Goal: Task Accomplishment & Management: Manage account settings

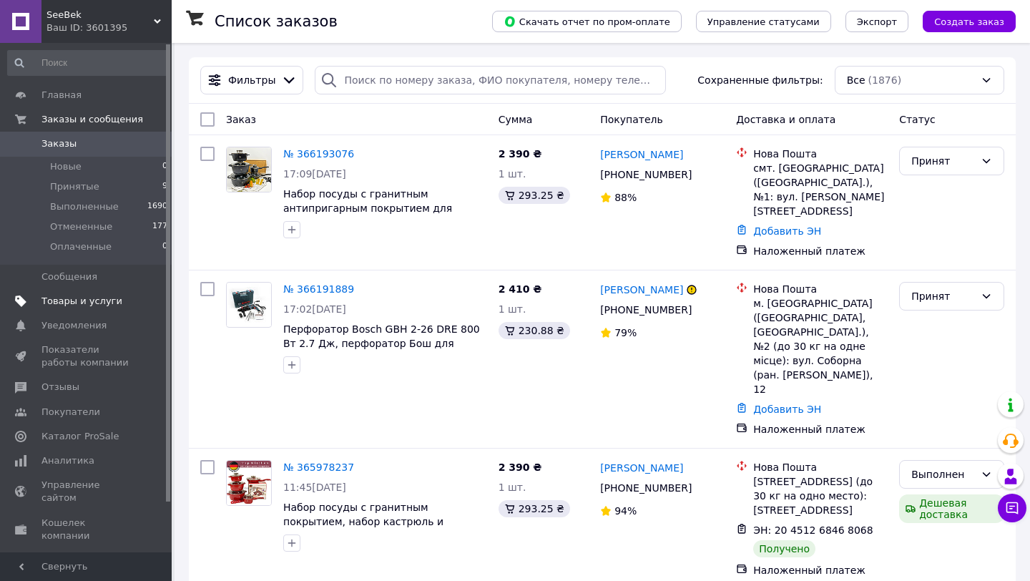
click at [65, 300] on span "Товары и услуги" at bounding box center [81, 301] width 81 height 13
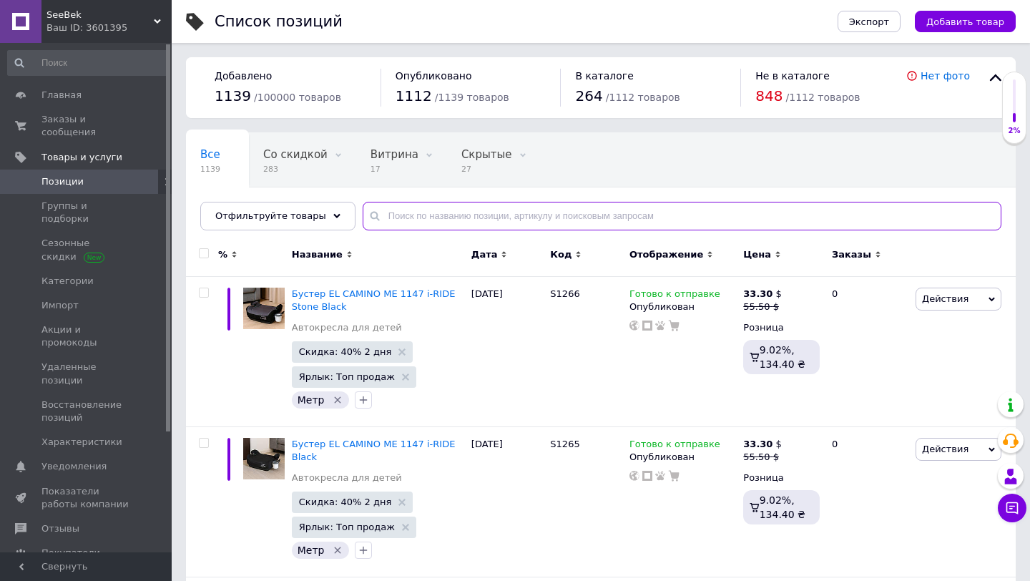
click at [396, 211] on input "text" at bounding box center [682, 216] width 639 height 29
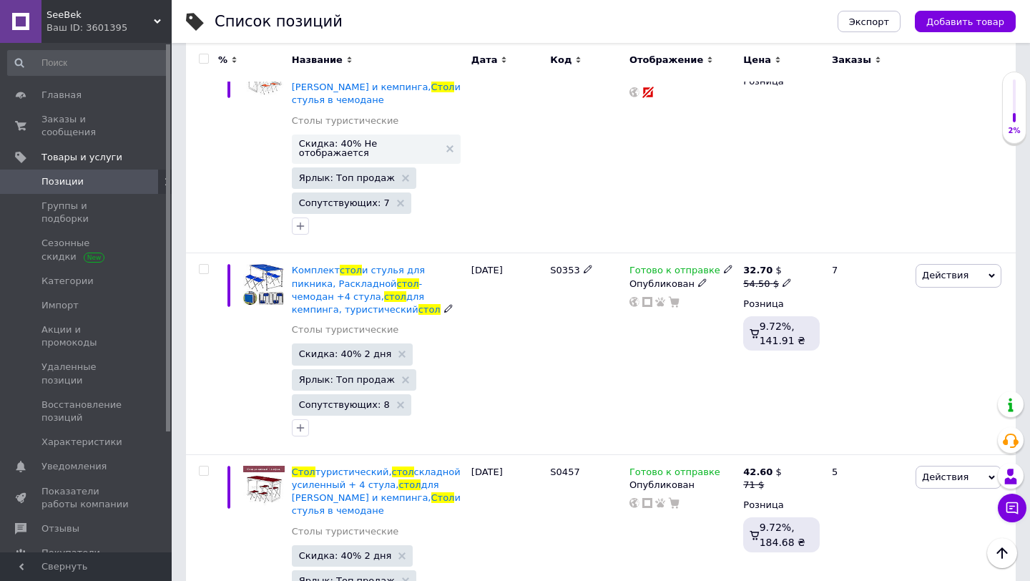
scroll to position [1021, 0]
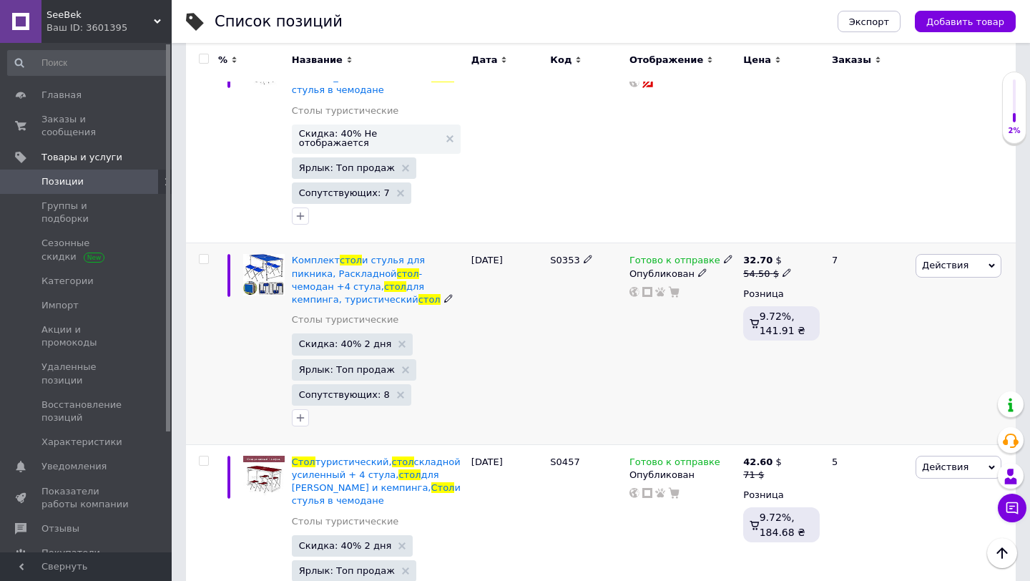
type input "стол"
click at [724, 255] on icon at bounding box center [728, 259] width 9 height 9
click at [764, 281] on li "Нет в наличии" at bounding box center [805, 291] width 136 height 20
click at [596, 360] on div "S0353" at bounding box center [585, 344] width 79 height 202
click at [724, 456] on icon at bounding box center [728, 460] width 9 height 9
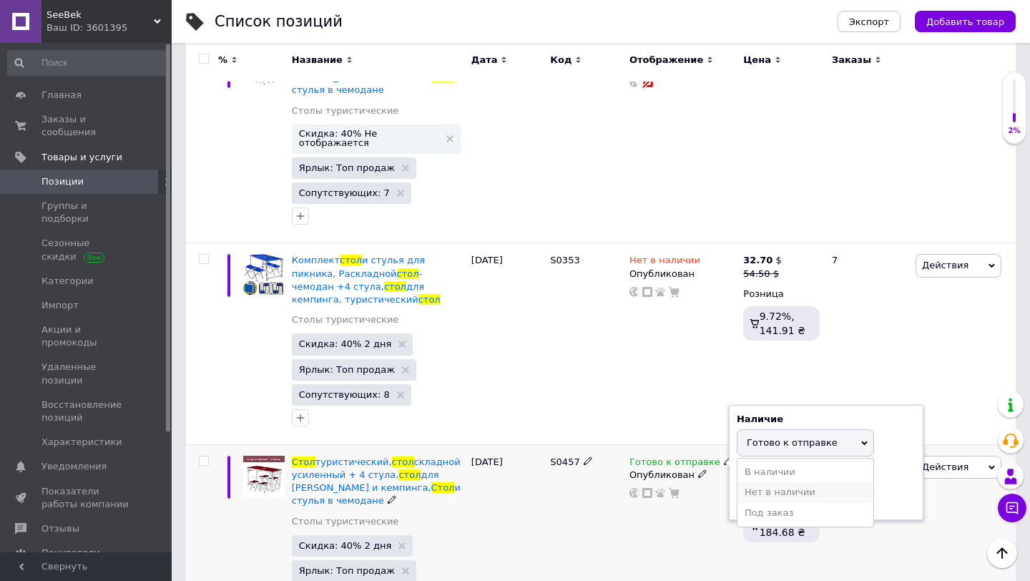
click at [762, 482] on li "Нет в наличии" at bounding box center [805, 492] width 136 height 20
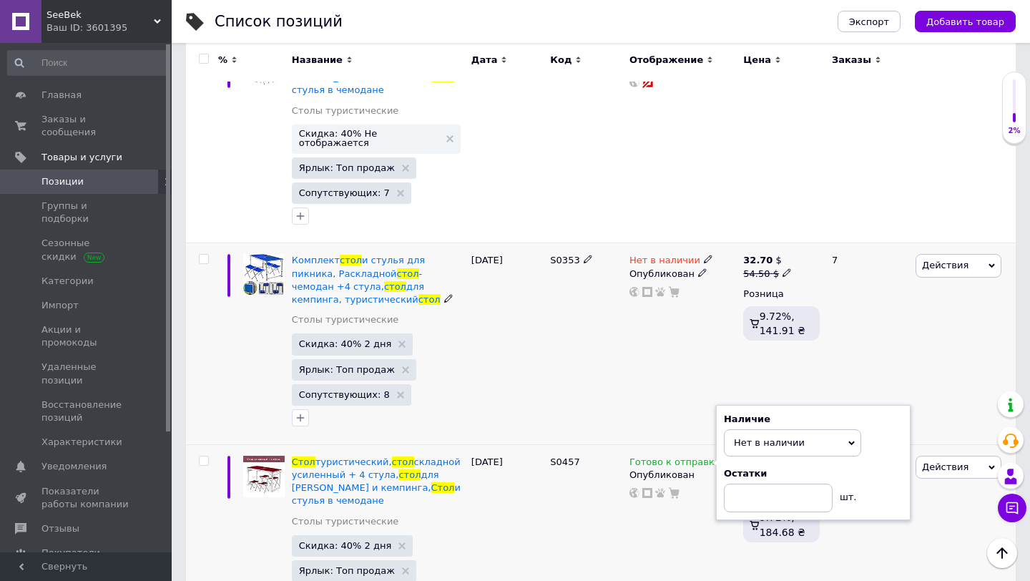
click at [588, 365] on div "S0353" at bounding box center [585, 344] width 79 height 202
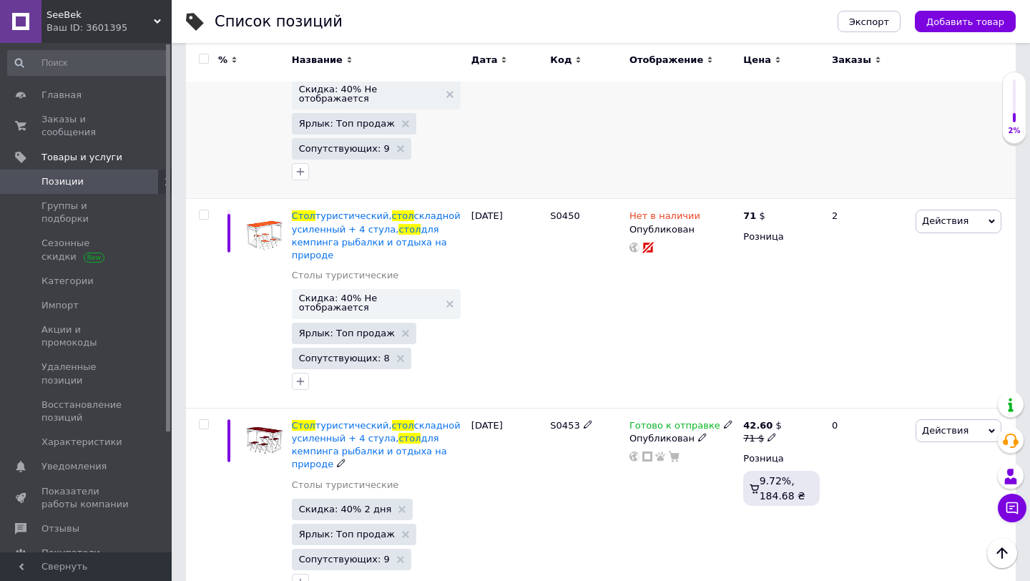
scroll to position [1897, 0]
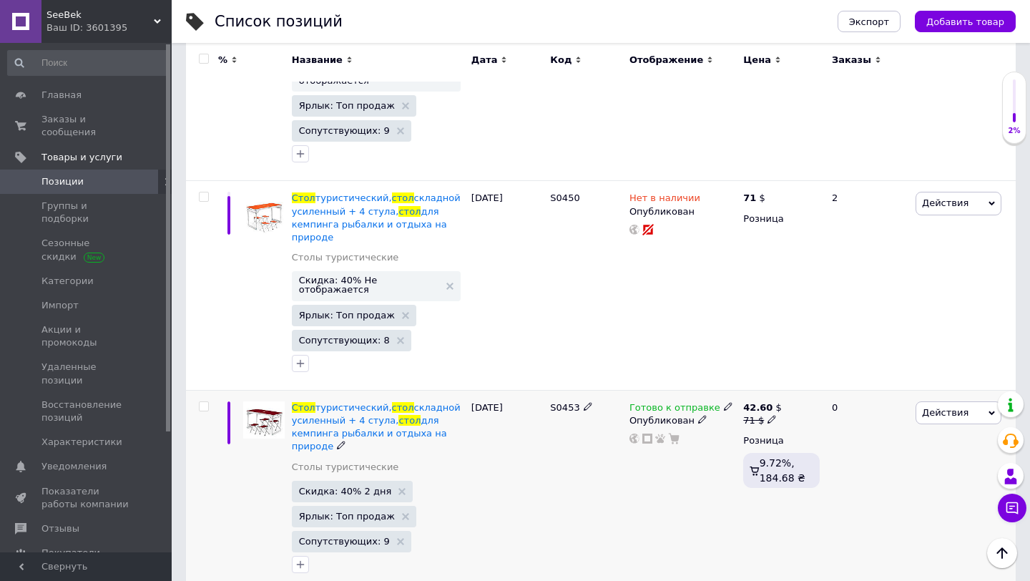
click at [724, 402] on icon at bounding box center [728, 406] width 9 height 9
click at [753, 428] on li "Нет в наличии" at bounding box center [805, 438] width 136 height 20
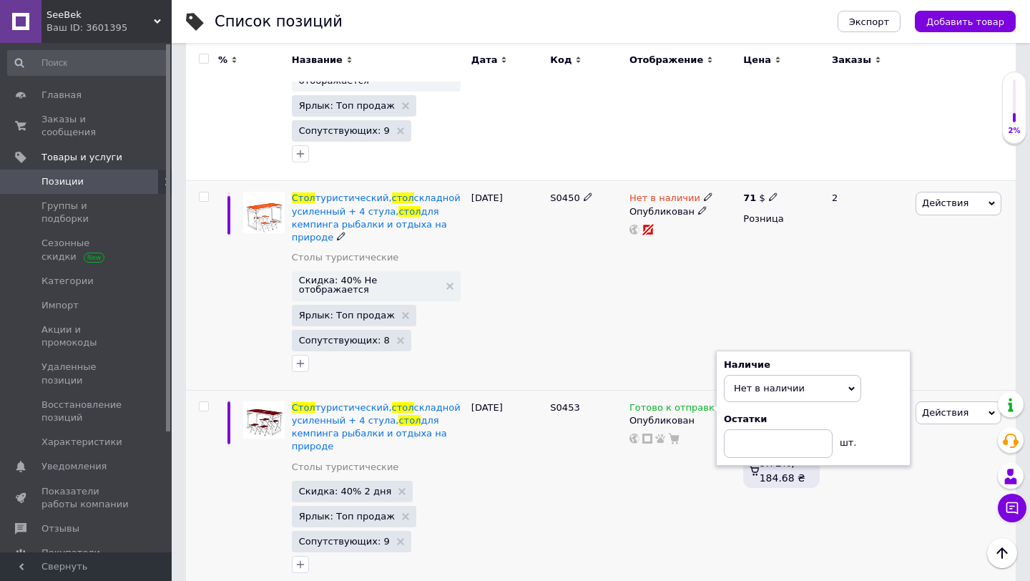
click at [632, 296] on div "Нет в наличии Опубликован" at bounding box center [683, 286] width 114 height 210
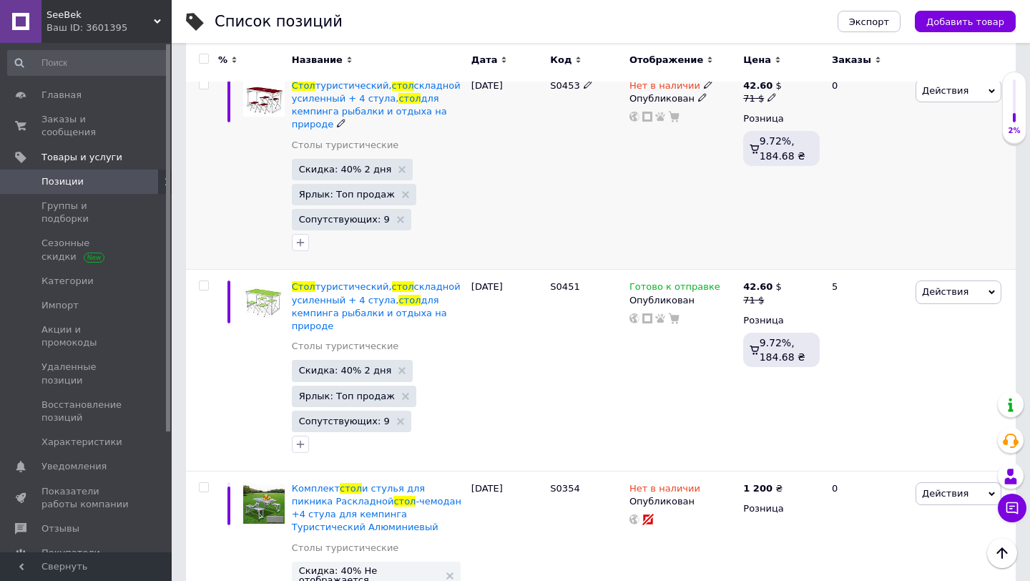
scroll to position [2260, 0]
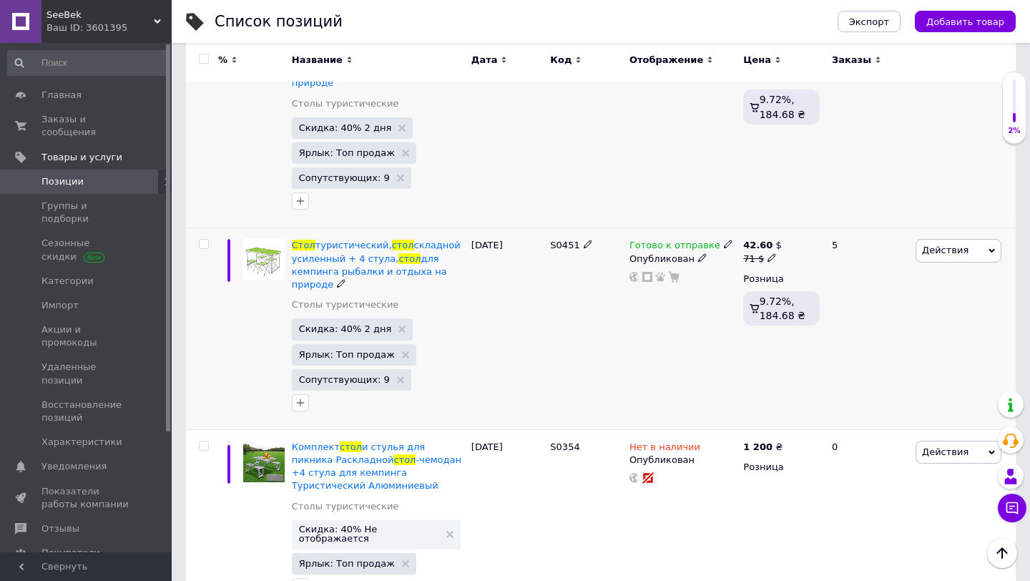
click at [724, 240] on icon at bounding box center [728, 244] width 9 height 9
click at [745, 266] on li "Нет в наличии" at bounding box center [805, 276] width 136 height 20
click at [581, 308] on div "S0451" at bounding box center [585, 329] width 79 height 202
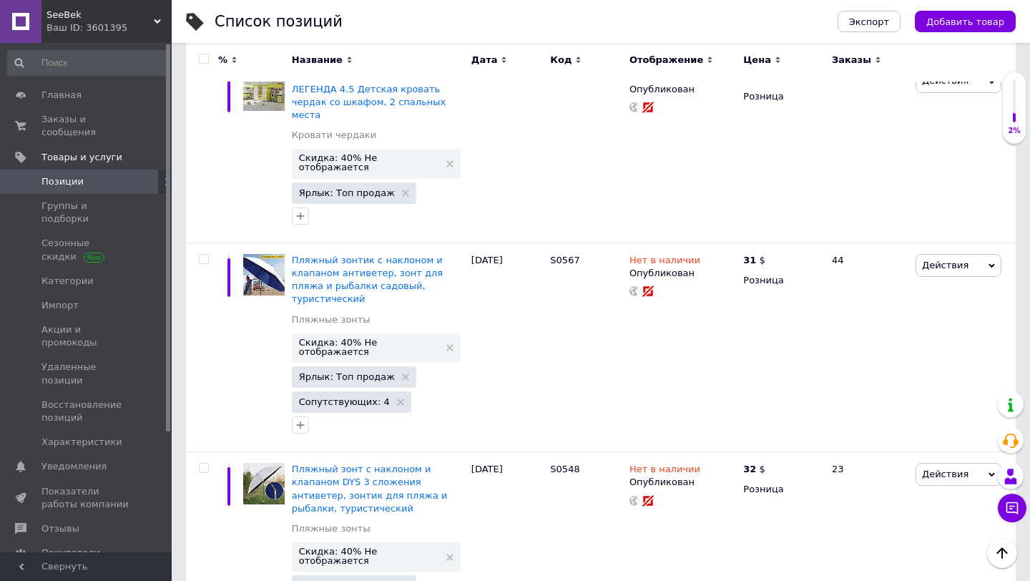
scroll to position [5576, 0]
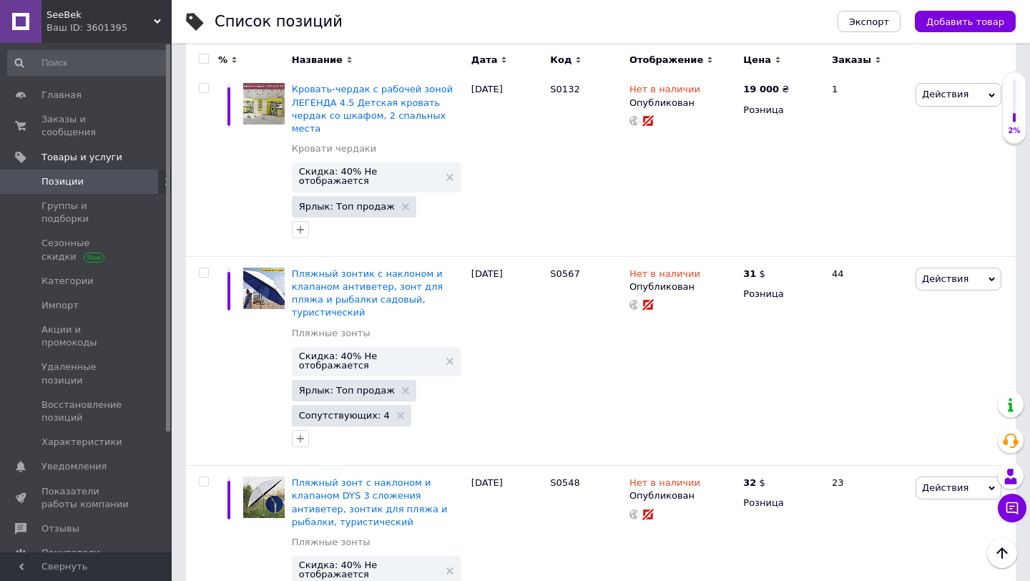
click at [104, 26] on div "Ваш ID: 3601395" at bounding box center [108, 27] width 125 height 13
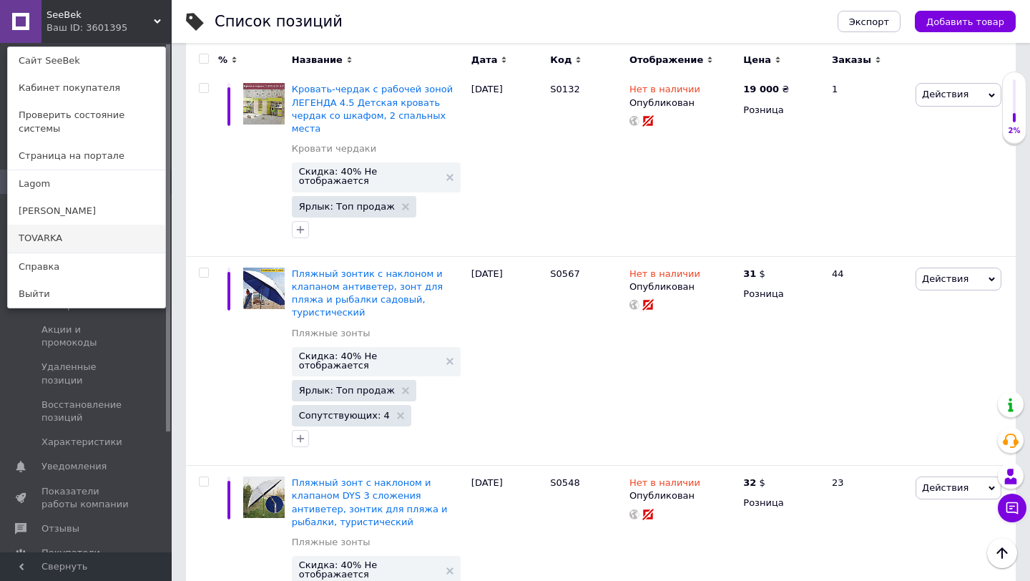
click at [66, 225] on link "TOVARKA" at bounding box center [86, 238] width 157 height 27
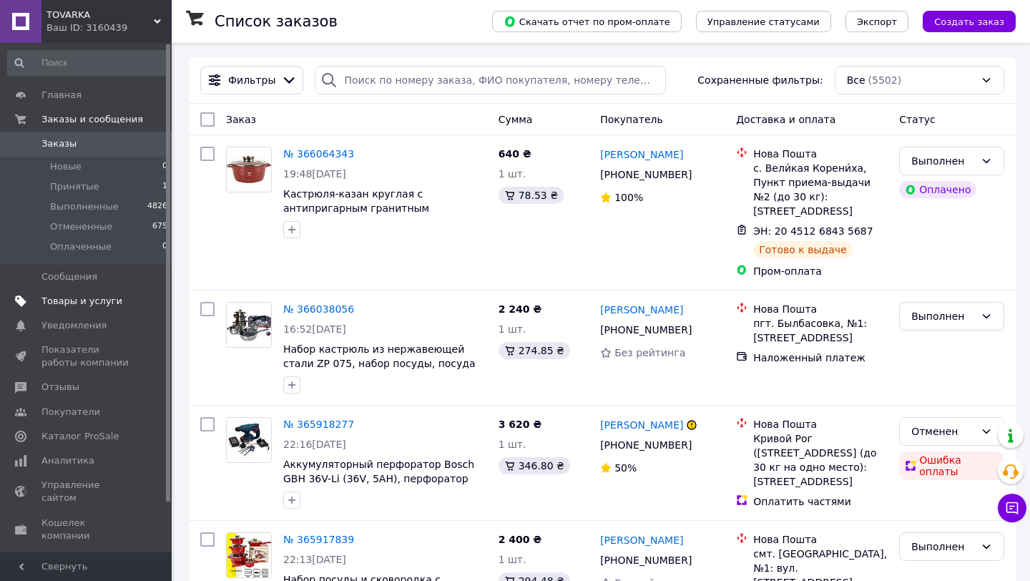
click at [84, 301] on span "Товары и услуги" at bounding box center [81, 301] width 81 height 13
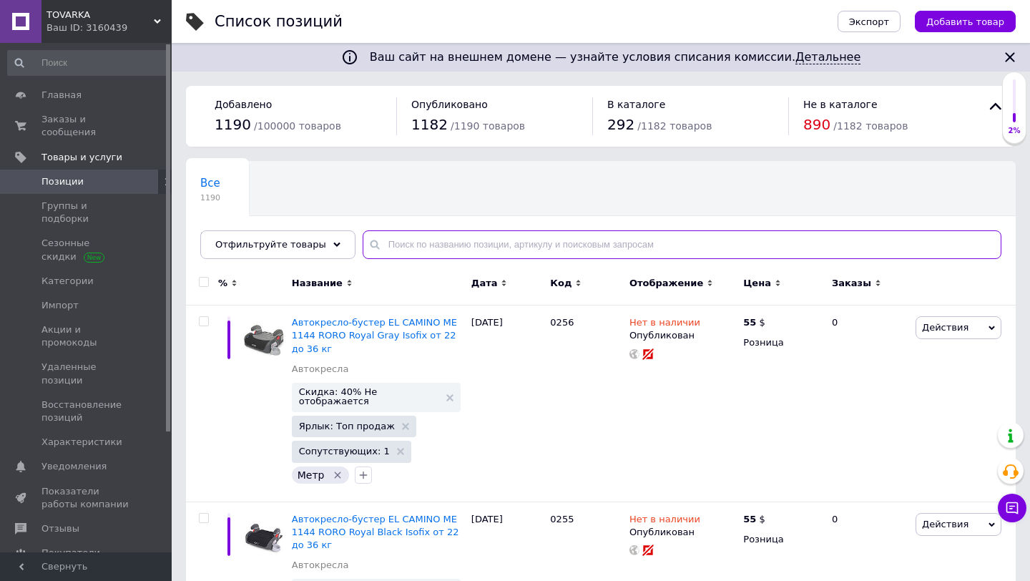
click at [416, 240] on input "text" at bounding box center [682, 244] width 639 height 29
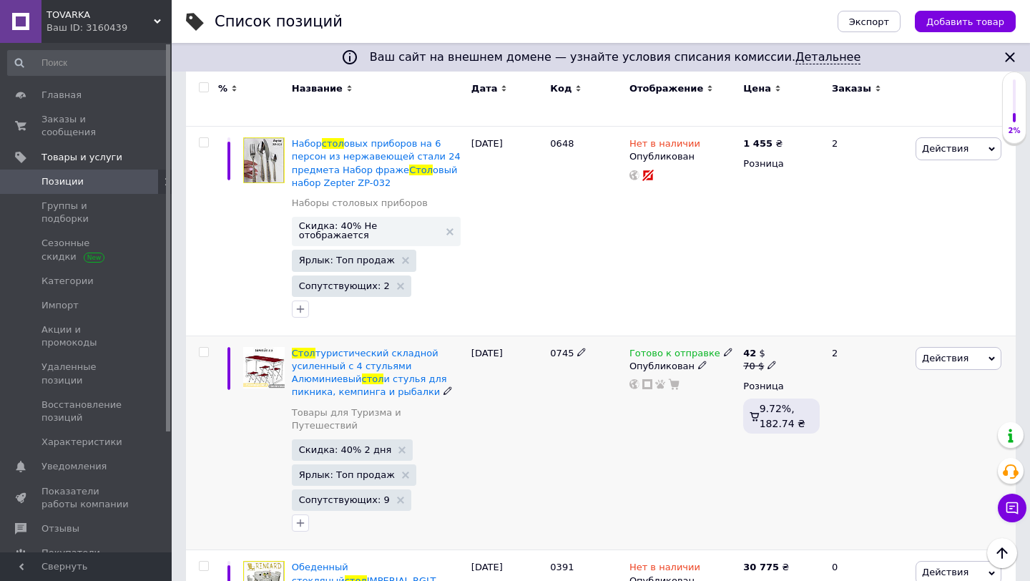
scroll to position [653, 0]
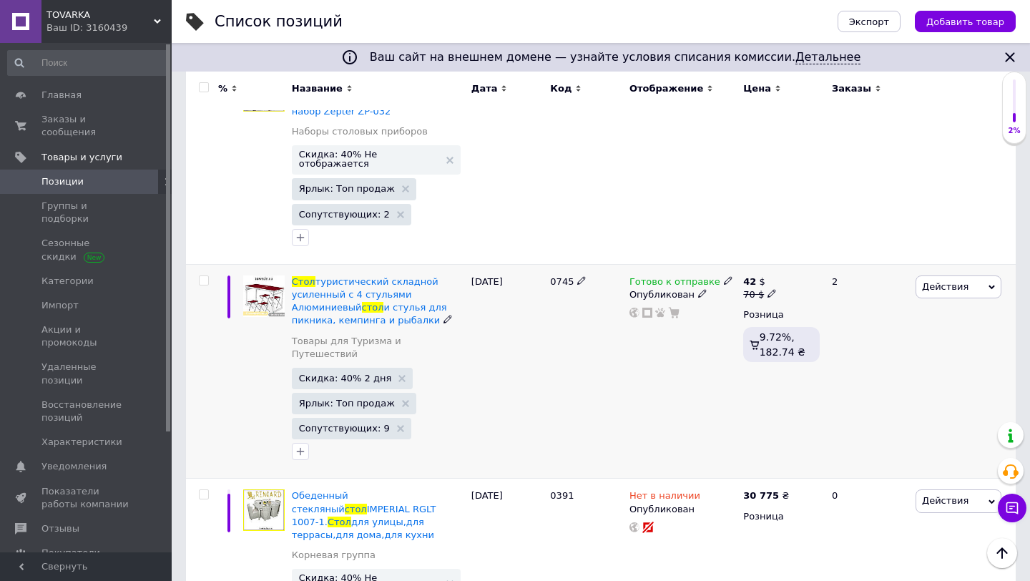
type input "стол"
click at [724, 276] on icon at bounding box center [728, 280] width 9 height 9
click at [757, 310] on li "Нет в наличии" at bounding box center [805, 312] width 136 height 20
click at [678, 363] on div "Готово к отправке Наличие Нет в наличии В наличии Под заказ Готово к отправке О…" at bounding box center [683, 371] width 114 height 215
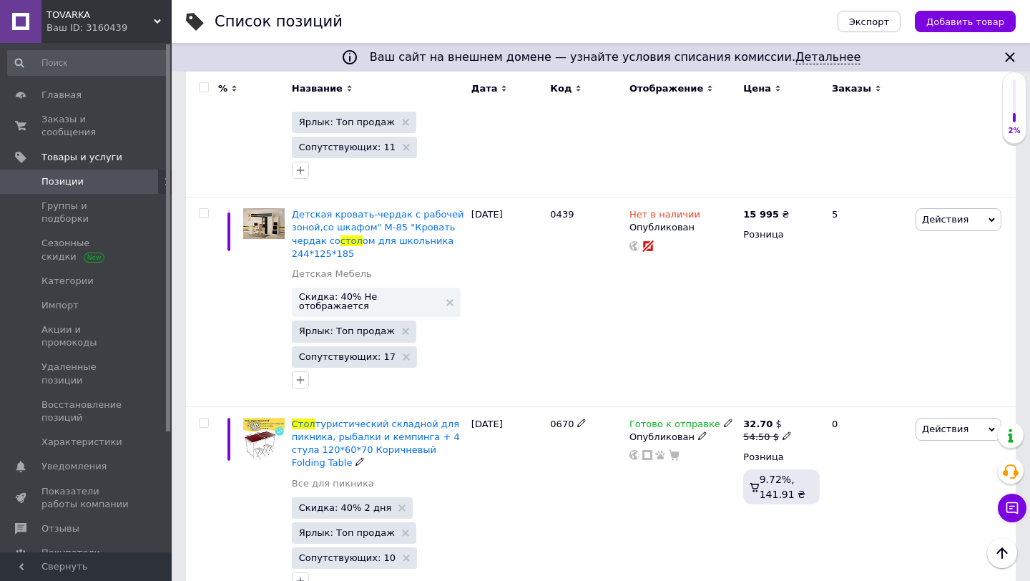
click at [678, 406] on div "Готово к отправке Опубликован" at bounding box center [683, 507] width 114 height 202
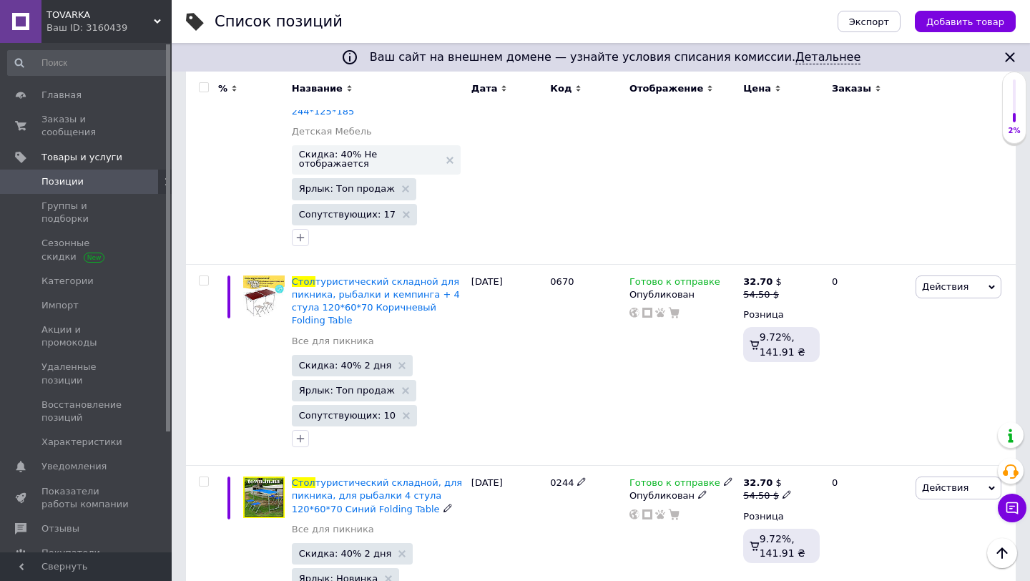
scroll to position [3999, 0]
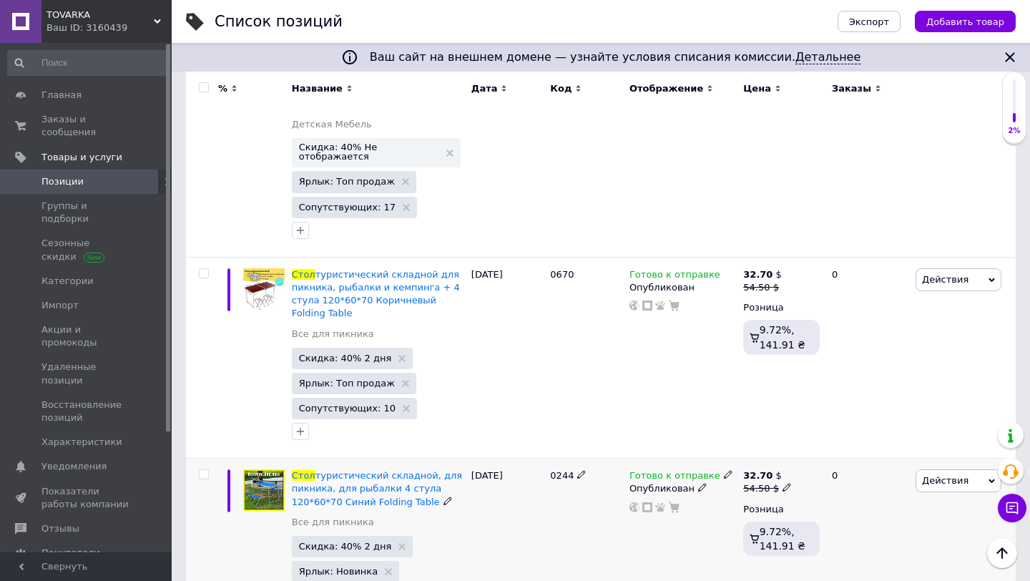
click at [724, 471] on use at bounding box center [728, 475] width 8 height 8
click at [755, 496] on li "Нет в наличии" at bounding box center [805, 506] width 136 height 20
click at [606, 458] on div "0244" at bounding box center [585, 552] width 79 height 188
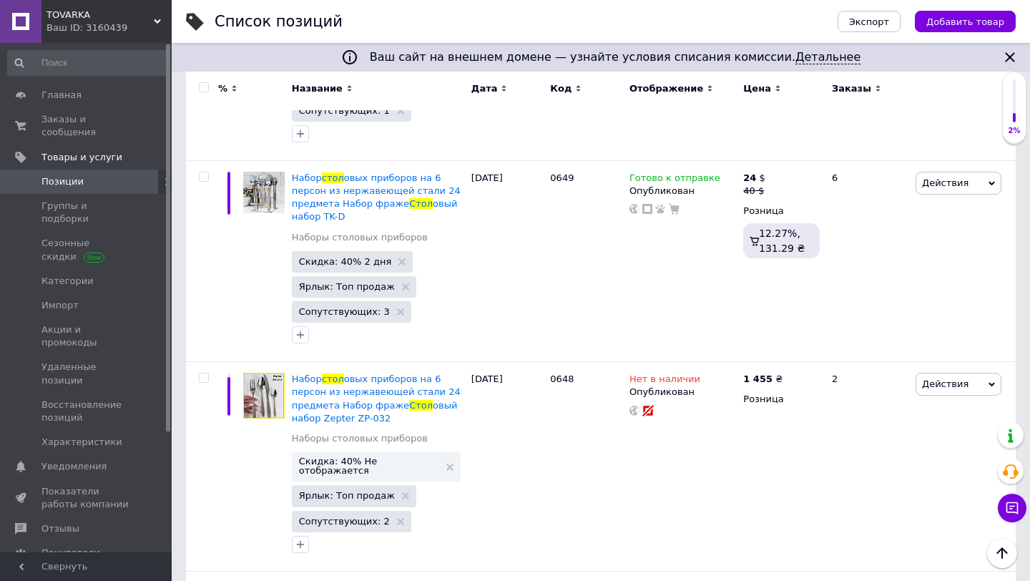
scroll to position [0, 0]
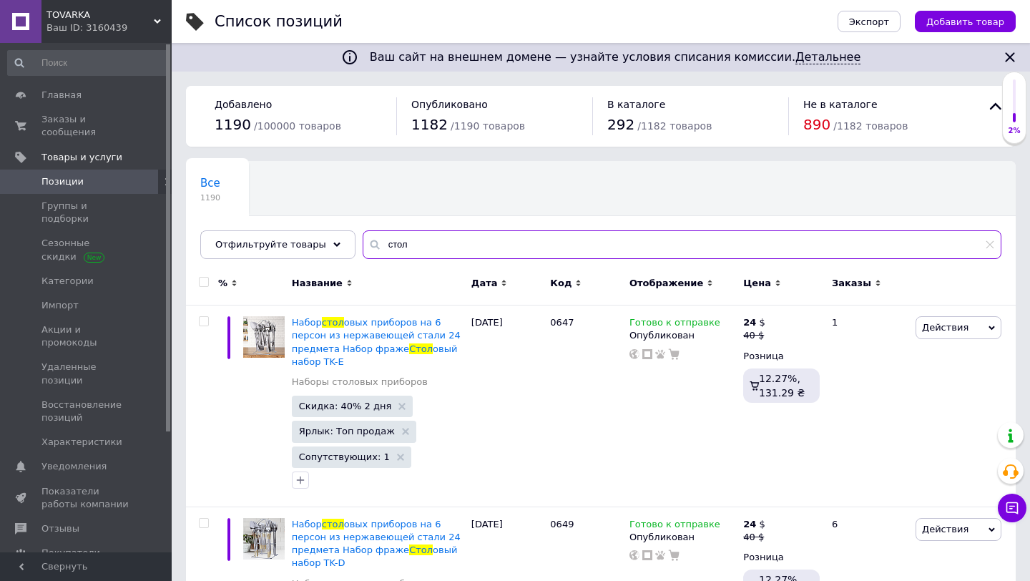
click at [386, 238] on input "стол" at bounding box center [682, 244] width 639 height 29
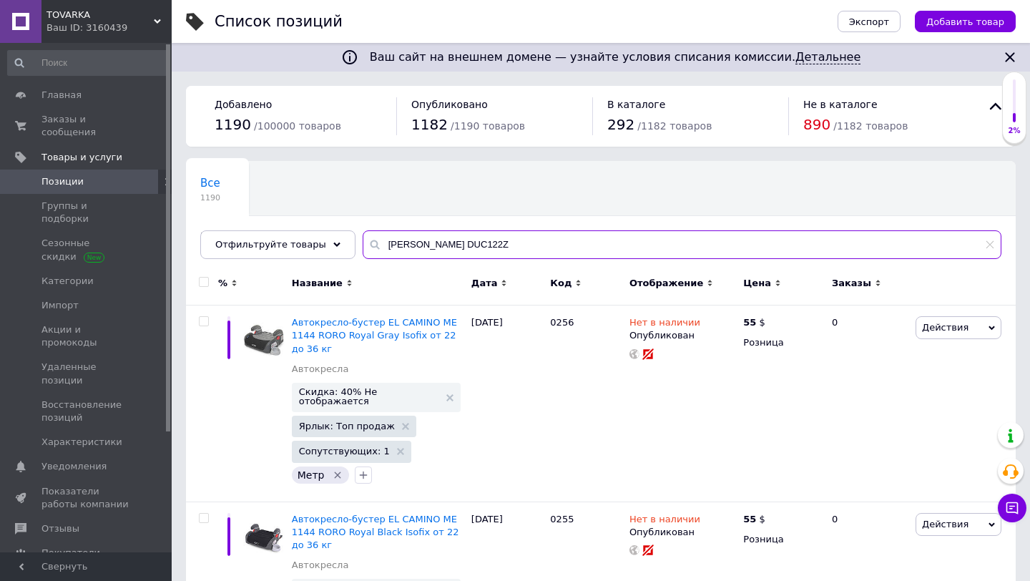
drag, startPoint x: 401, startPoint y: 244, endPoint x: 369, endPoint y: 243, distance: 32.2
click at [370, 244] on div "[PERSON_NAME] DUC122Z" at bounding box center [682, 244] width 639 height 29
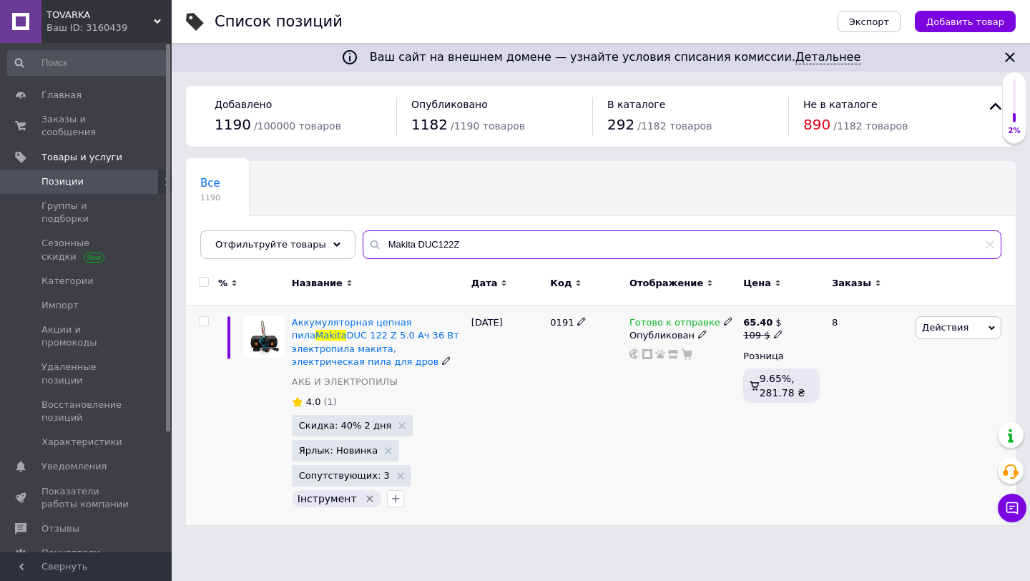
type input "Makita DUC122Z"
click at [775, 335] on icon at bounding box center [778, 334] width 9 height 9
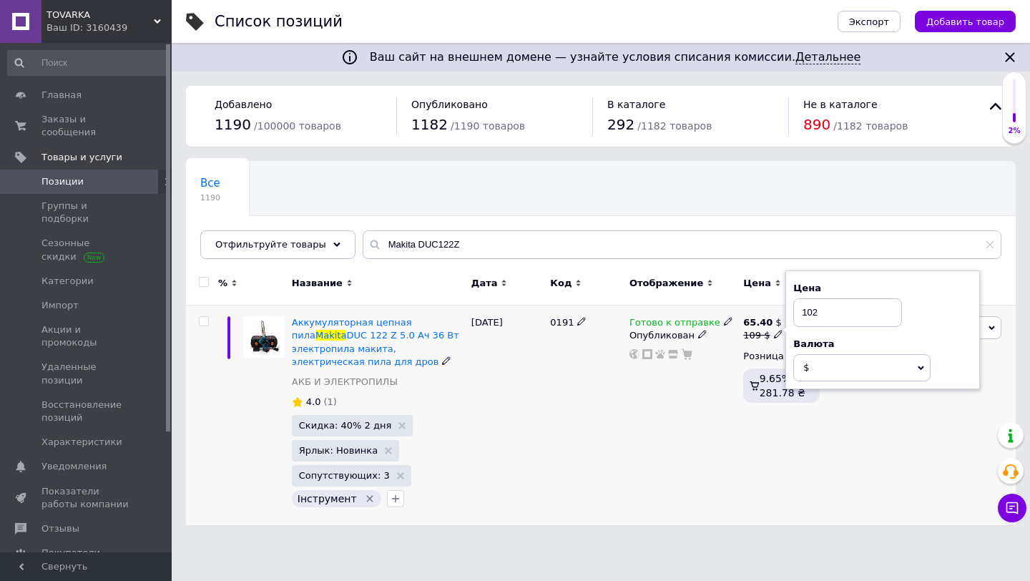
type input "102"
click at [647, 476] on div "Готово к отправке Опубликован" at bounding box center [683, 415] width 114 height 220
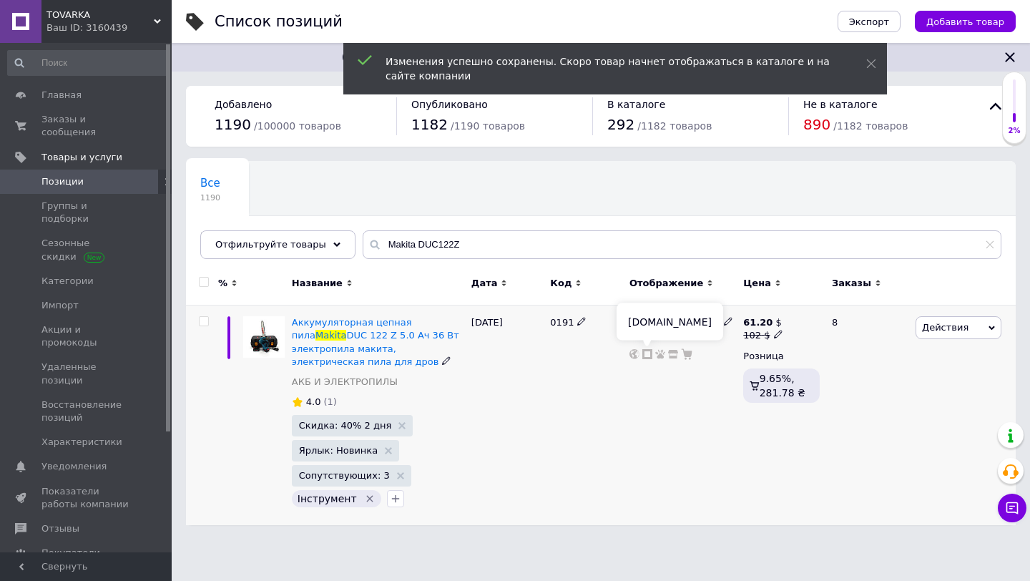
click at [647, 355] on icon at bounding box center [647, 354] width 10 height 10
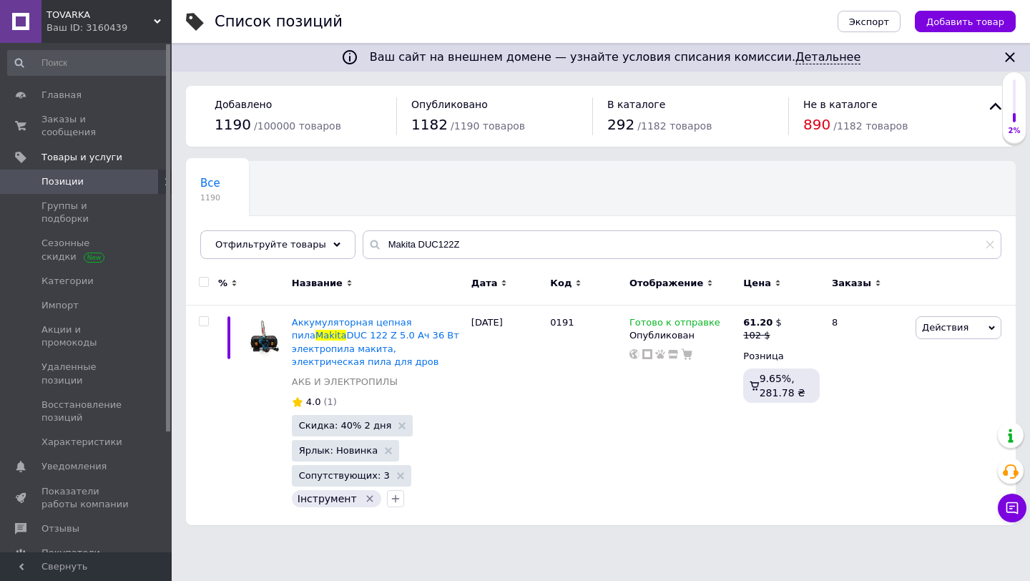
click at [126, 14] on span "TOVARKA" at bounding box center [99, 15] width 107 height 13
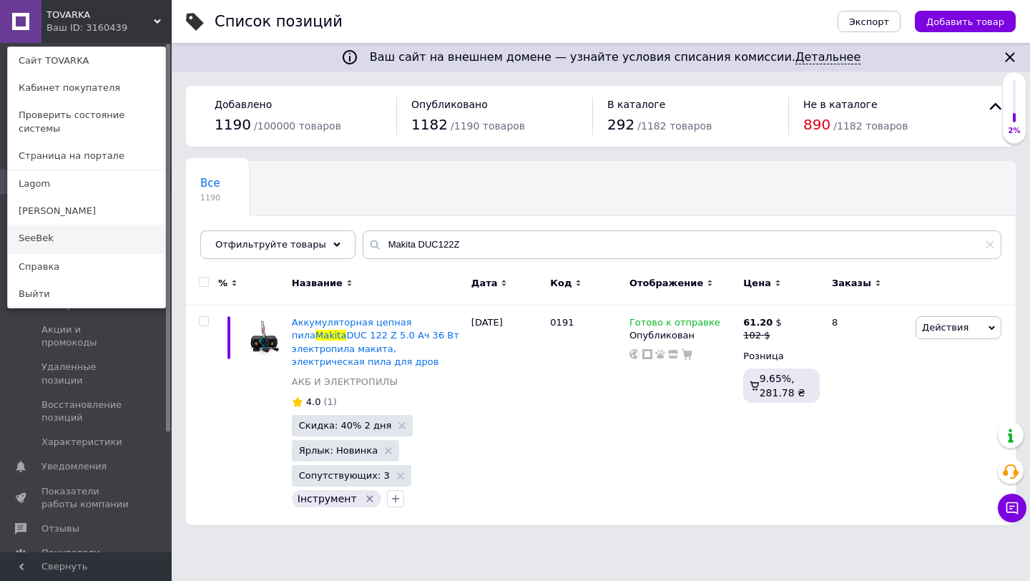
click at [62, 225] on link "SeeBek" at bounding box center [86, 238] width 157 height 27
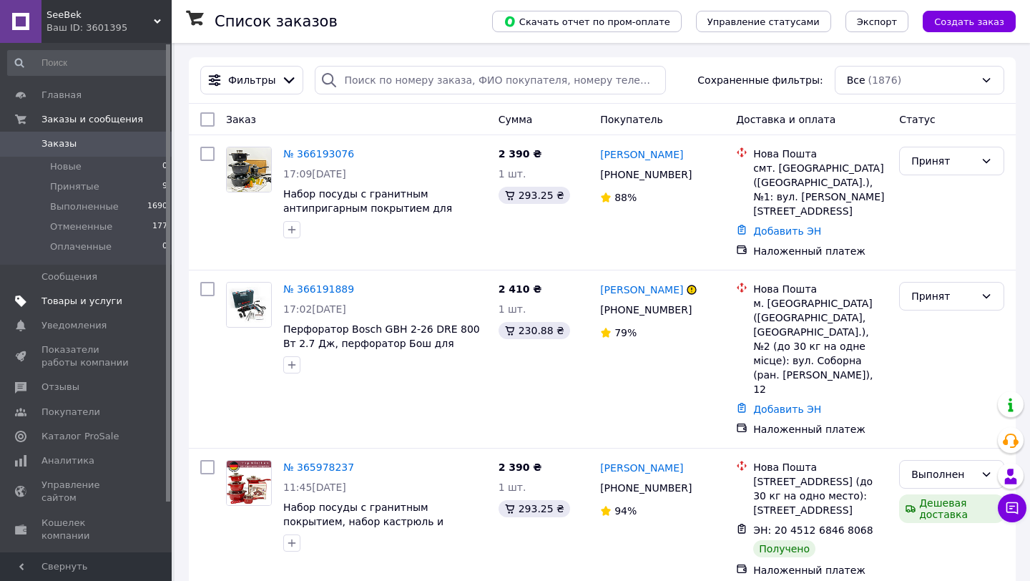
click at [69, 303] on span "Товары и услуги" at bounding box center [81, 301] width 81 height 13
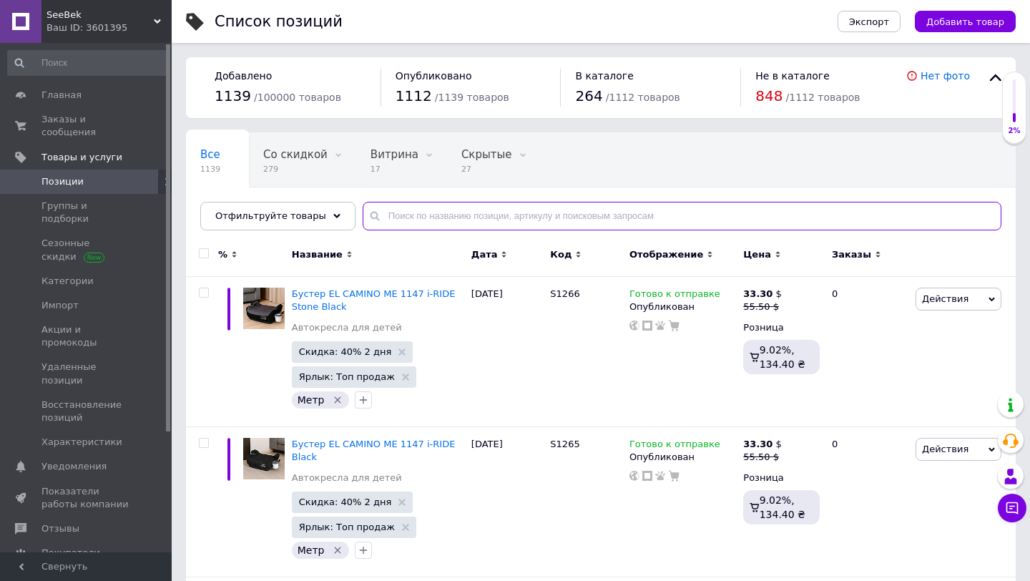
click at [446, 211] on input "text" at bounding box center [682, 216] width 639 height 29
paste input "[PERSON_NAME] DUC122Z"
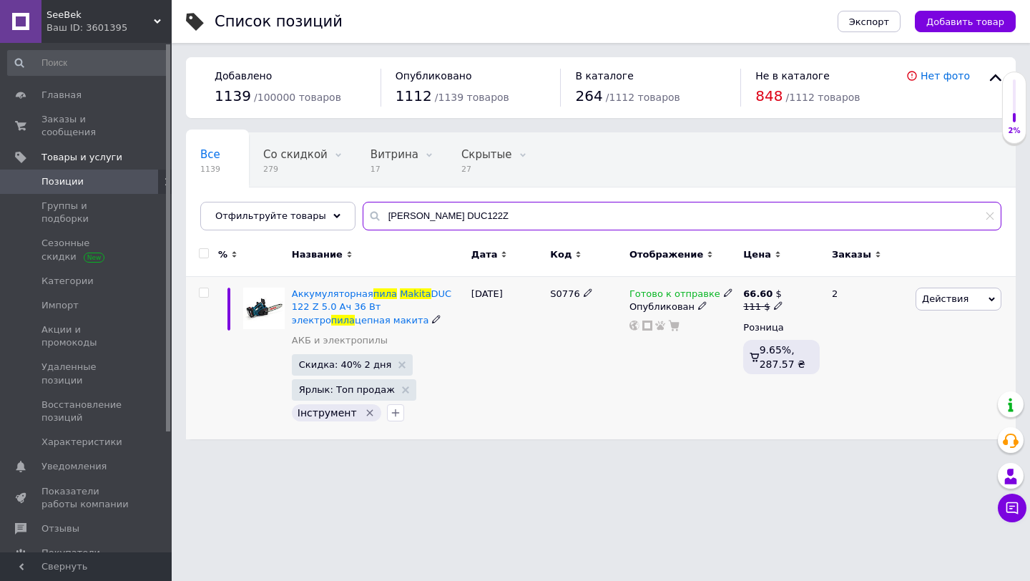
type input "[PERSON_NAME] DUC122Z"
click at [774, 302] on icon at bounding box center [778, 305] width 9 height 9
type input "104"
click at [562, 381] on div "S0776" at bounding box center [585, 358] width 79 height 163
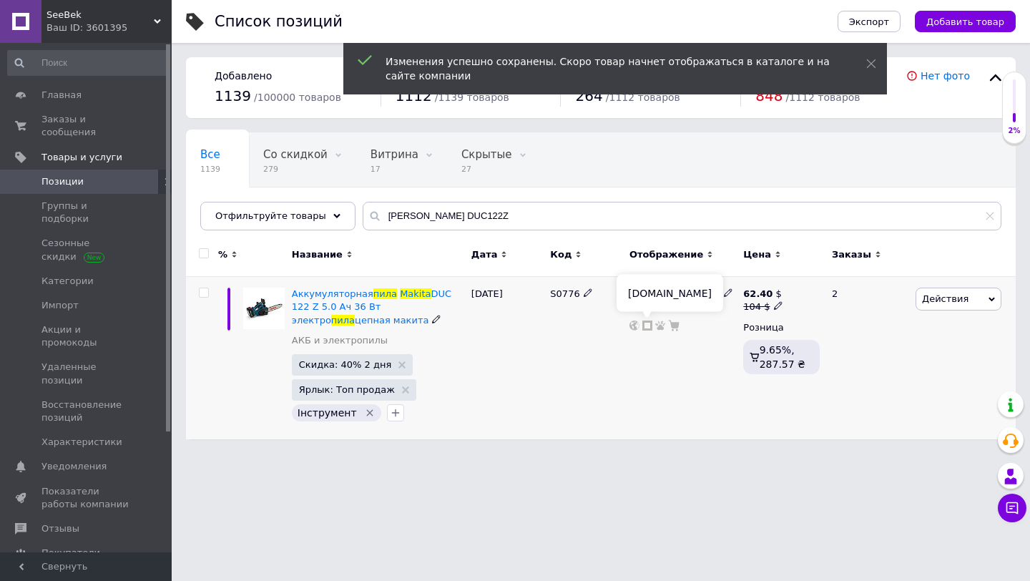
click at [647, 324] on icon at bounding box center [647, 325] width 10 height 10
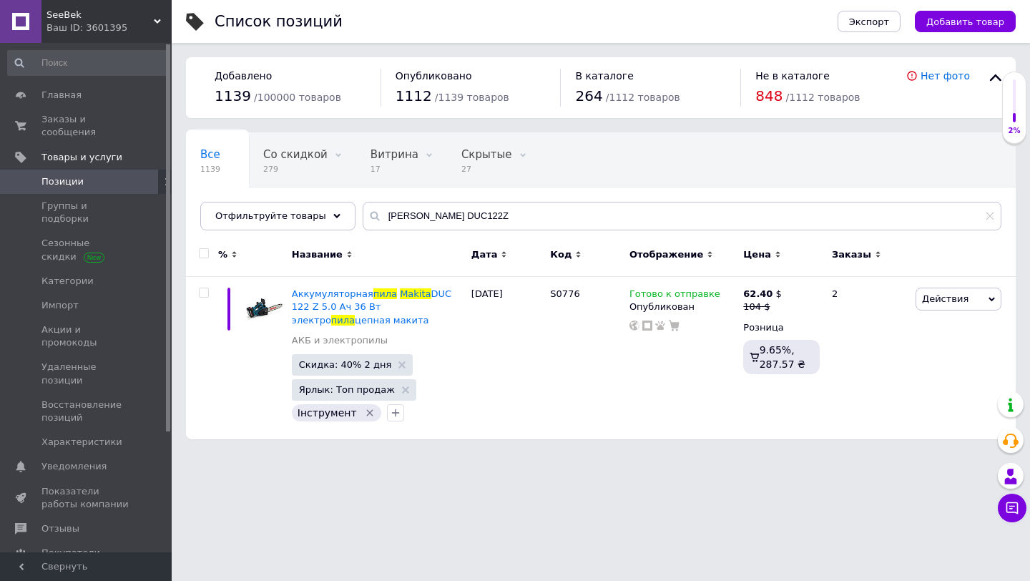
click at [90, 21] on div "Ваш ID: 3601395" at bounding box center [108, 27] width 125 height 13
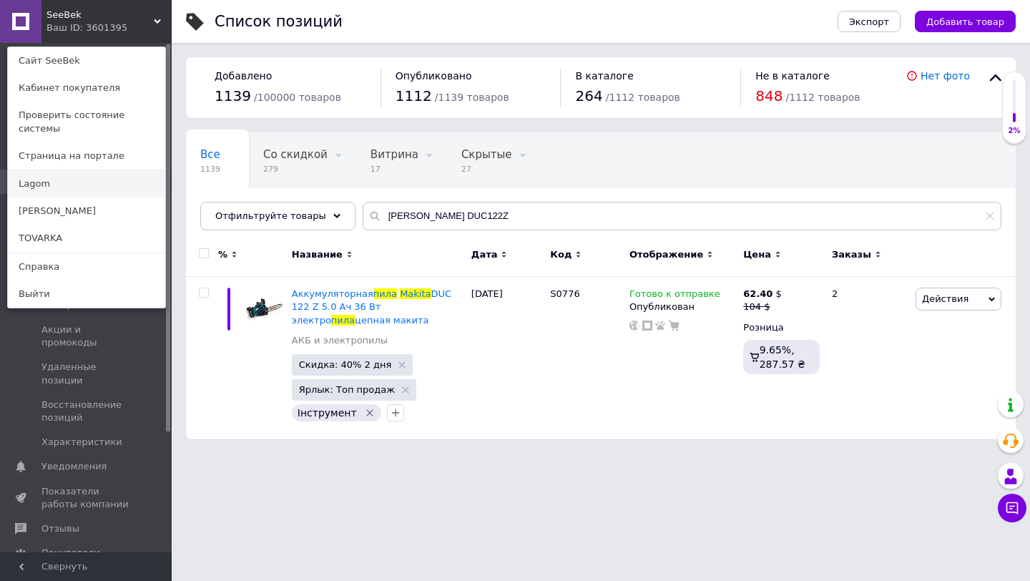
click at [72, 170] on link "Lagom" at bounding box center [86, 183] width 157 height 27
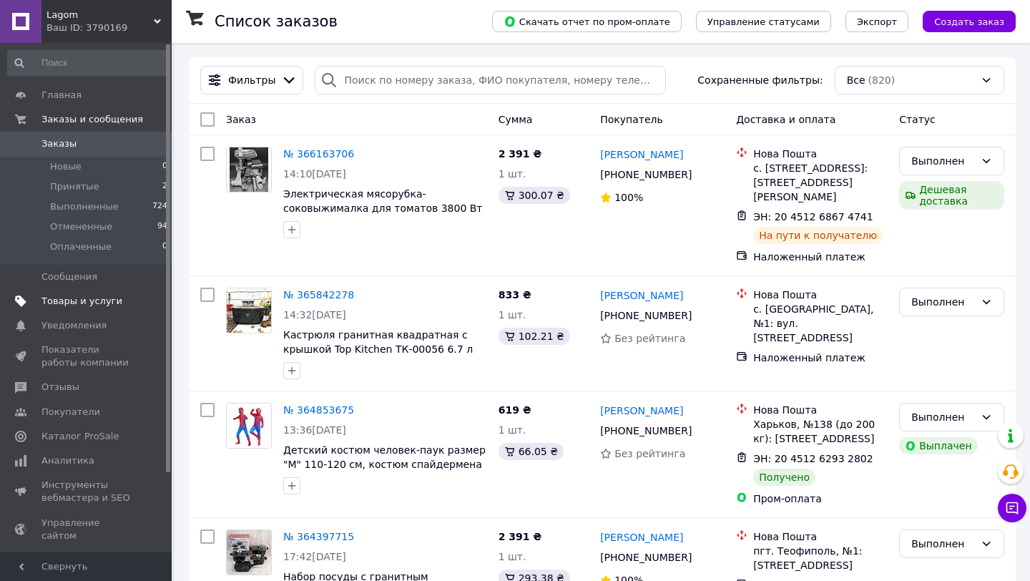
click at [90, 300] on span "Товары и услуги" at bounding box center [81, 301] width 81 height 13
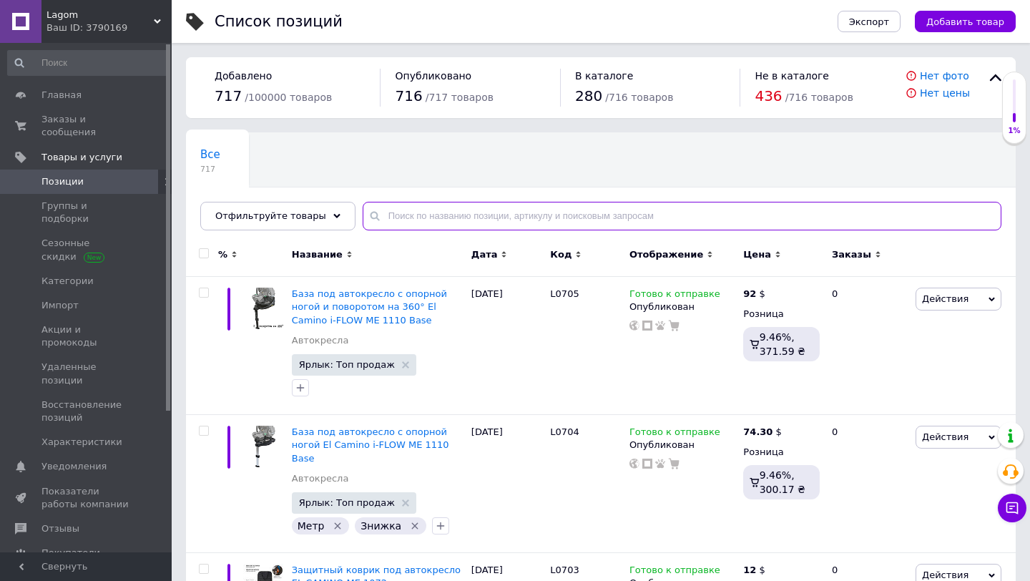
click at [416, 212] on input "text" at bounding box center [682, 216] width 639 height 29
paste input "[PERSON_NAME] DUC122Z"
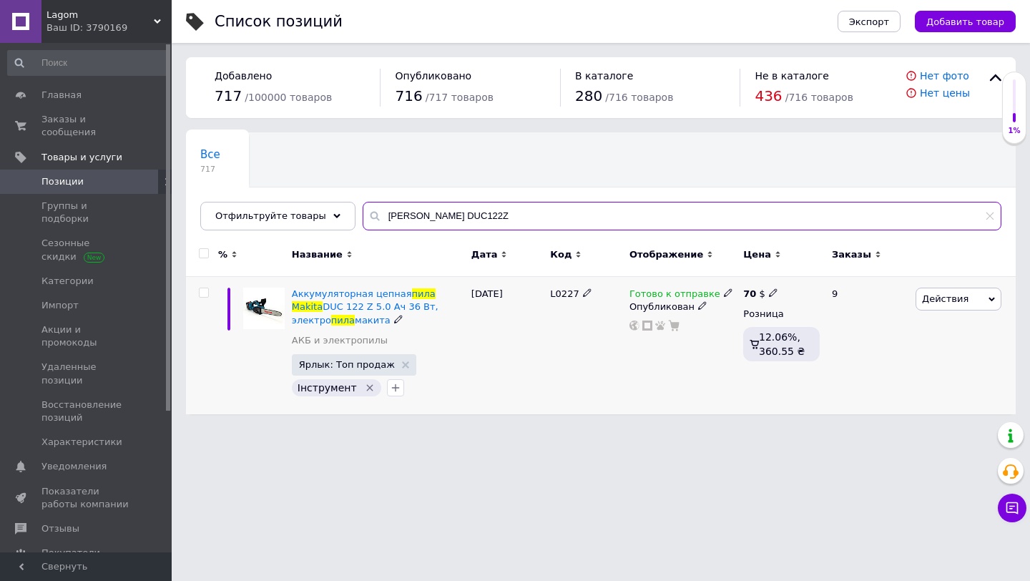
type input "[PERSON_NAME] DUC122Z"
click at [772, 290] on use at bounding box center [773, 293] width 8 height 8
type input "7"
type input "65"
click at [697, 360] on div "Готово к отправке Опубликован" at bounding box center [683, 345] width 114 height 137
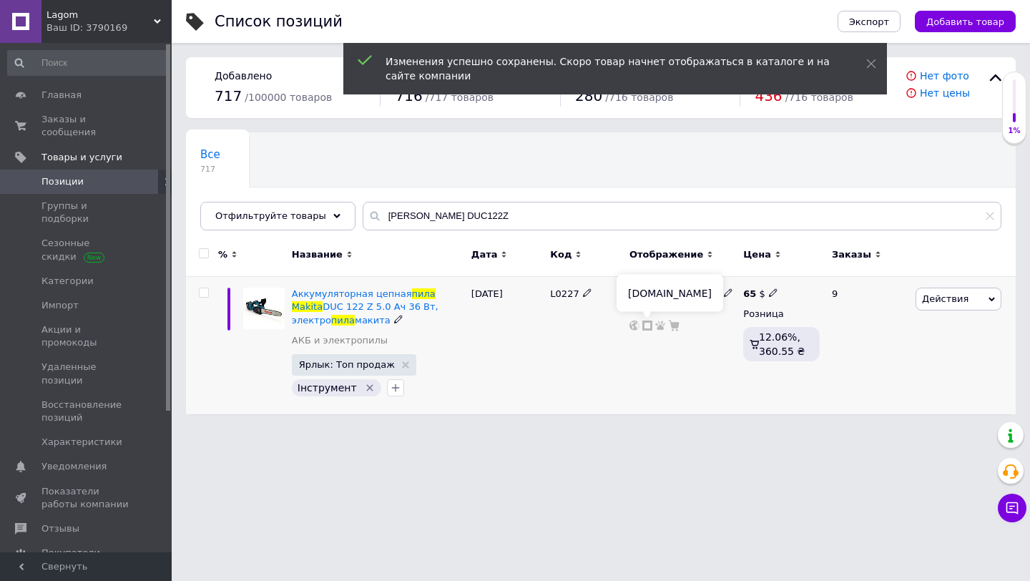
click at [647, 327] on icon at bounding box center [647, 325] width 10 height 10
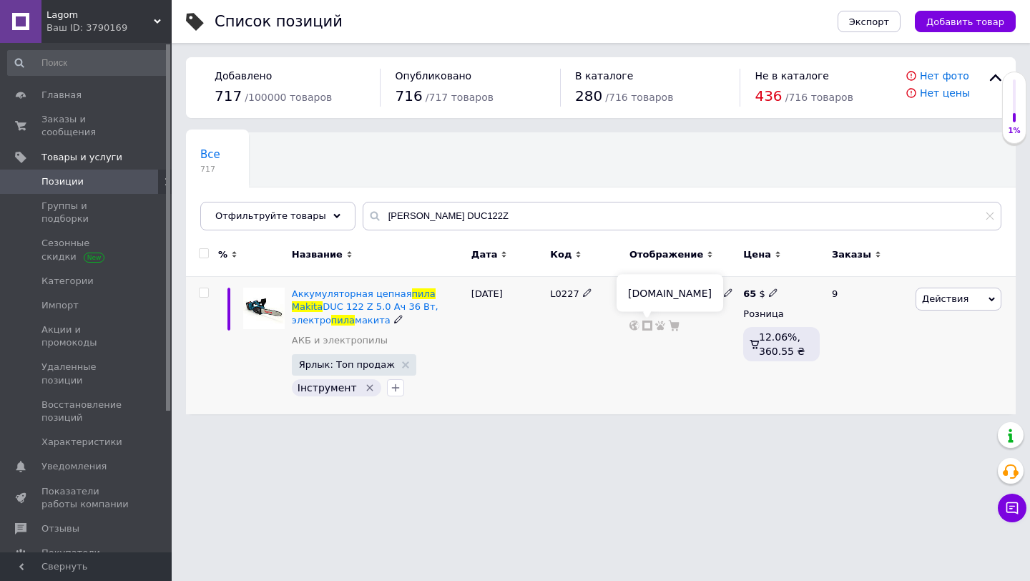
click at [647, 323] on icon at bounding box center [647, 325] width 10 height 10
click at [646, 325] on icon at bounding box center [647, 325] width 10 height 10
click at [427, 217] on input "[PERSON_NAME] DUC122Z" at bounding box center [682, 216] width 639 height 29
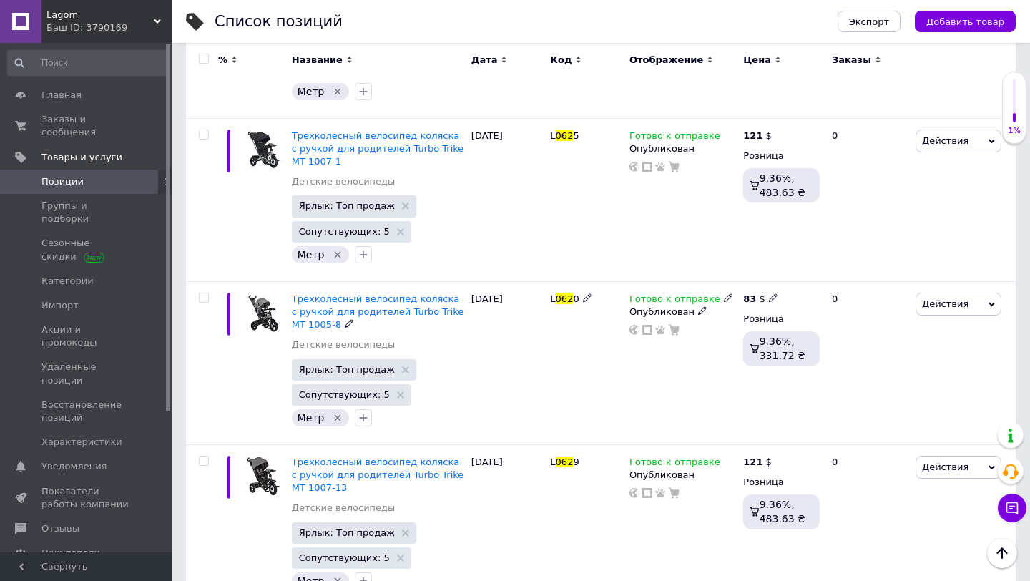
scroll to position [1555, 0]
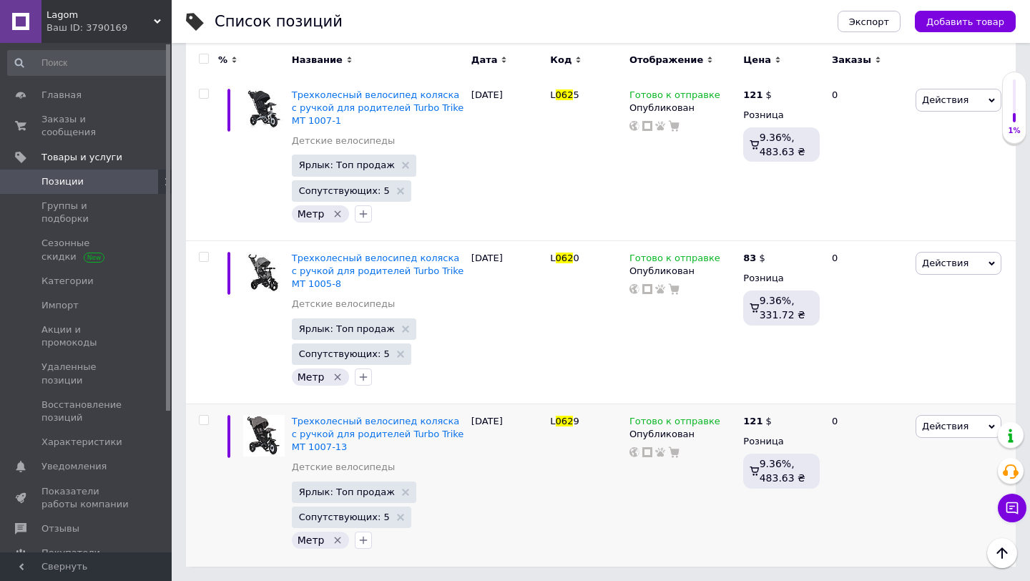
type input "062"
